Goal: Information Seeking & Learning: Check status

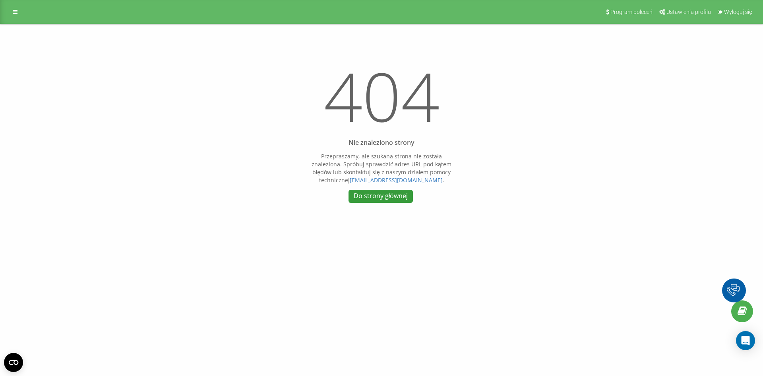
click at [381, 200] on link "Do strony głównej" at bounding box center [381, 196] width 64 height 13
click at [24, 14] on div "Program poleceń Ustawienia profilu Wyloguj się" at bounding box center [381, 12] width 763 height 24
click at [14, 13] on icon at bounding box center [15, 12] width 5 height 6
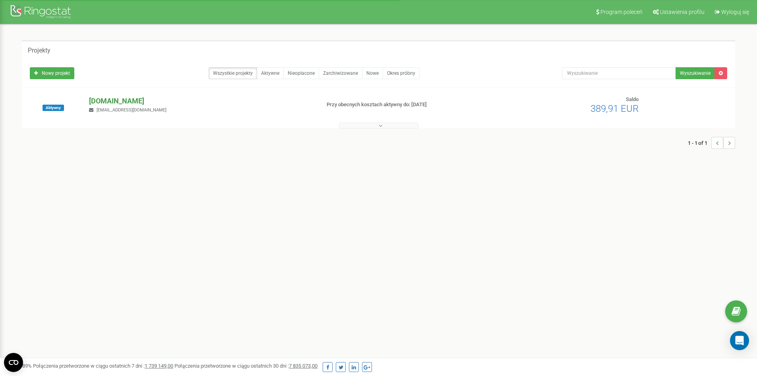
click at [126, 99] on p "[DOMAIN_NAME]" at bounding box center [201, 101] width 225 height 10
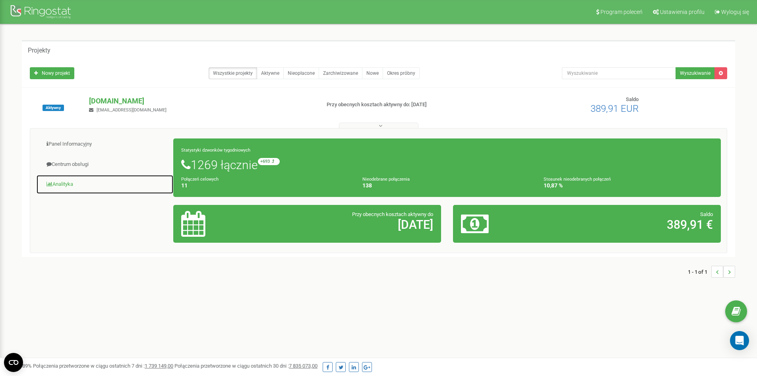
click at [62, 184] on link "Analityka" at bounding box center [105, 183] width 138 height 19
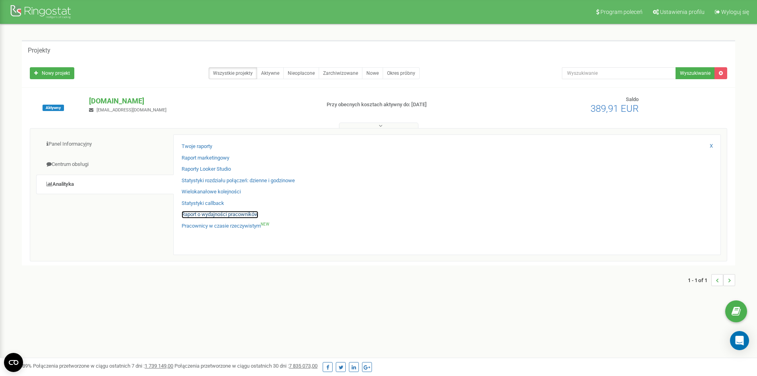
click at [212, 216] on link "Raport o wydajności pracowników" at bounding box center [220, 215] width 77 height 8
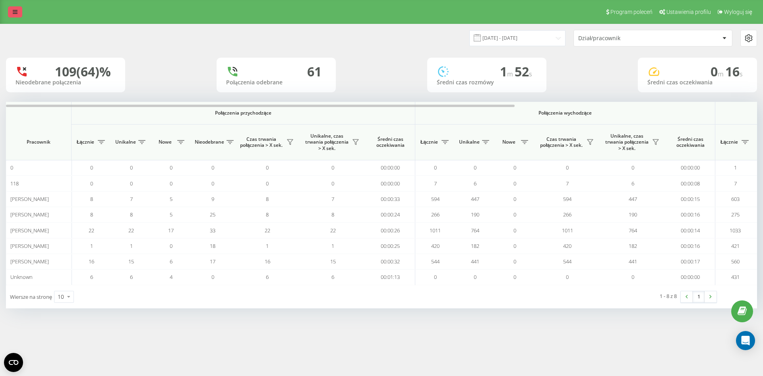
click at [15, 10] on icon at bounding box center [15, 12] width 5 height 6
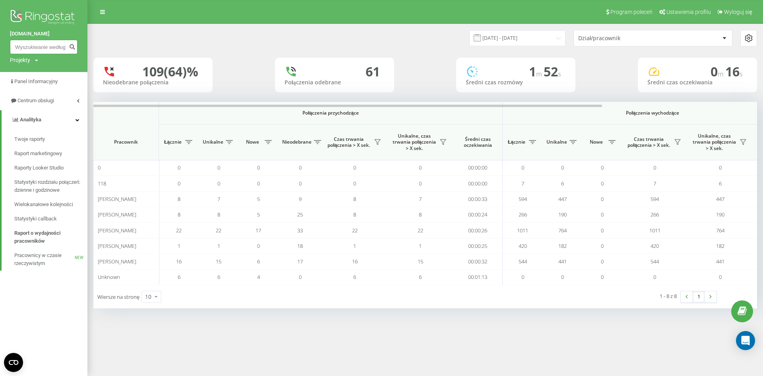
click at [39, 49] on input at bounding box center [44, 47] width 68 height 14
click at [52, 46] on input "575" at bounding box center [44, 47] width 68 height 14
click at [45, 48] on input "575109" at bounding box center [44, 47] width 68 height 14
type input "575109749"
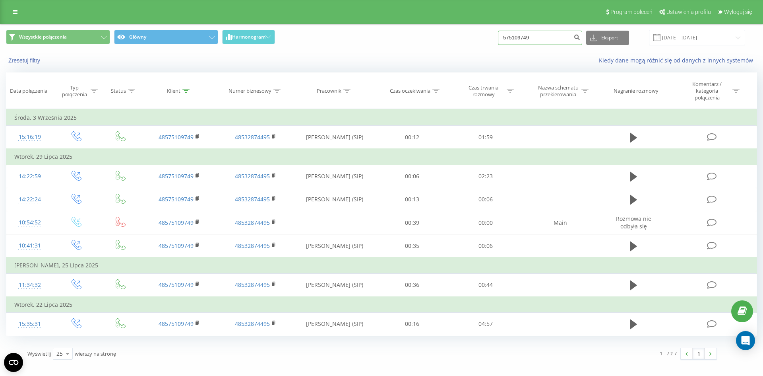
drag, startPoint x: 549, startPoint y: 37, endPoint x: 510, endPoint y: 39, distance: 39.8
click at [510, 38] on input "575109749" at bounding box center [540, 38] width 84 height 14
type input "510225133"
click at [580, 35] on icon "submit" at bounding box center [576, 36] width 7 height 5
click at [580, 36] on icon "submit" at bounding box center [576, 36] width 7 height 5
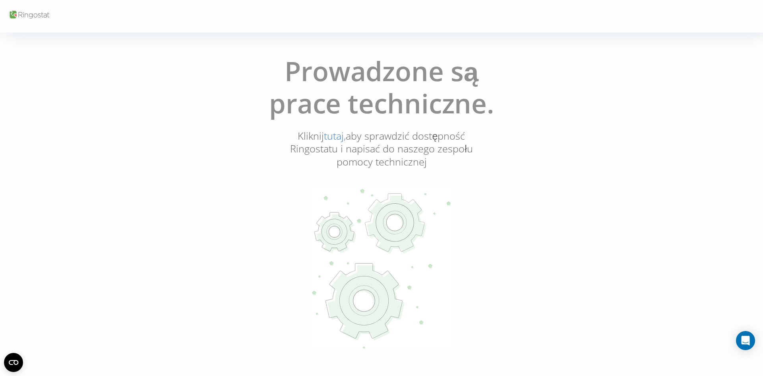
click at [29, 15] on icon at bounding box center [29, 15] width 42 height 11
click at [25, 14] on icon at bounding box center [29, 15] width 42 height 11
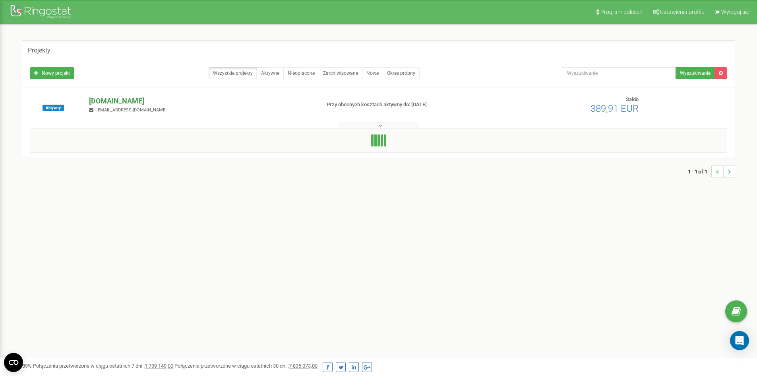
click at [93, 101] on p "caucasusauto.pl" at bounding box center [201, 101] width 225 height 10
click at [112, 97] on p "caucasusauto.pl" at bounding box center [201, 101] width 225 height 10
